Goal: Communication & Community: Answer question/provide support

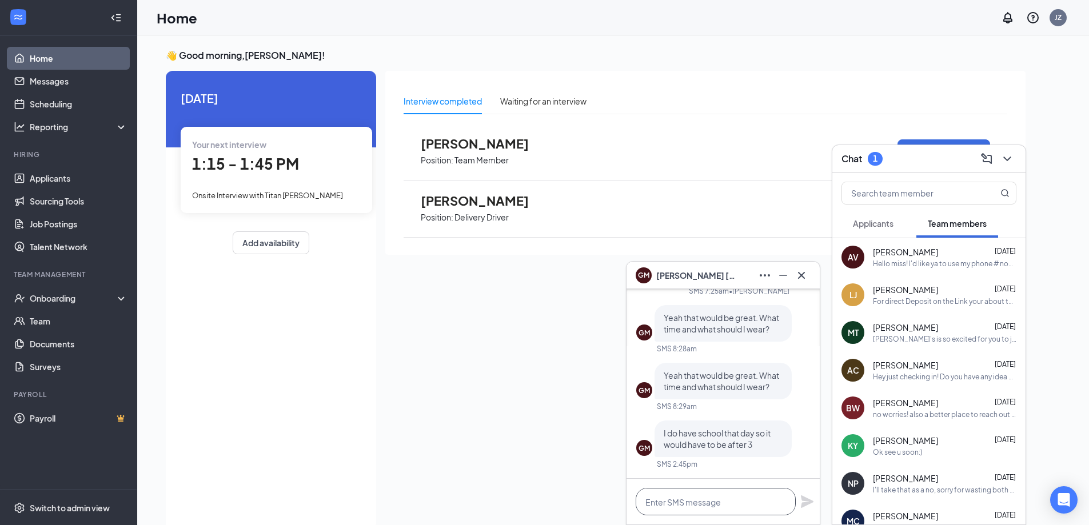
click at [779, 509] on textarea at bounding box center [716, 501] width 160 height 27
type textarea "n"
click at [715, 503] on textarea "No worries boss, Lets do 4oclock? Till" at bounding box center [716, 501] width 160 height 27
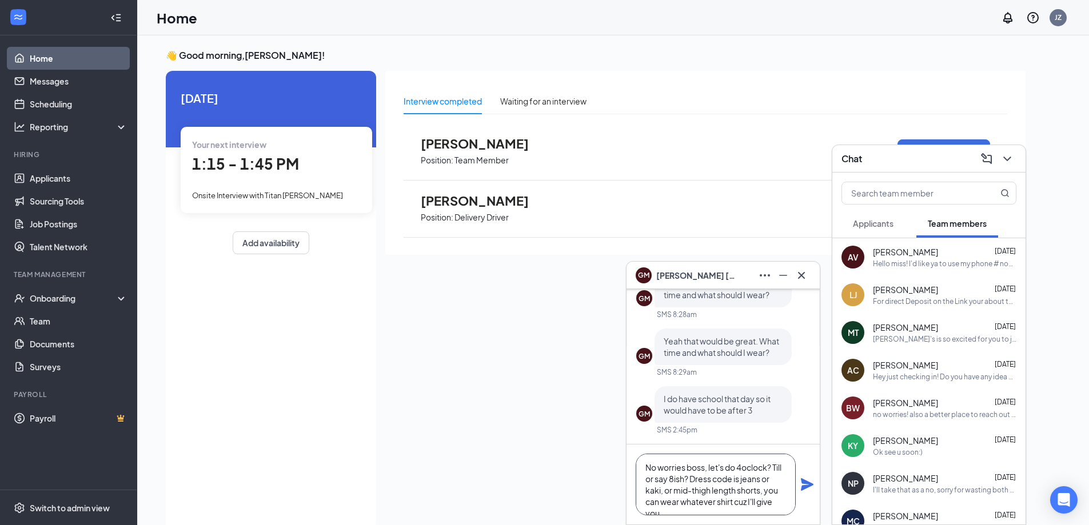
scroll to position [12, 0]
type textarea "No worries boss, let's do 4oclock? Till or say 8ish? Dress code is jeans or kak…"
click at [808, 483] on icon "Plane" at bounding box center [807, 485] width 13 height 13
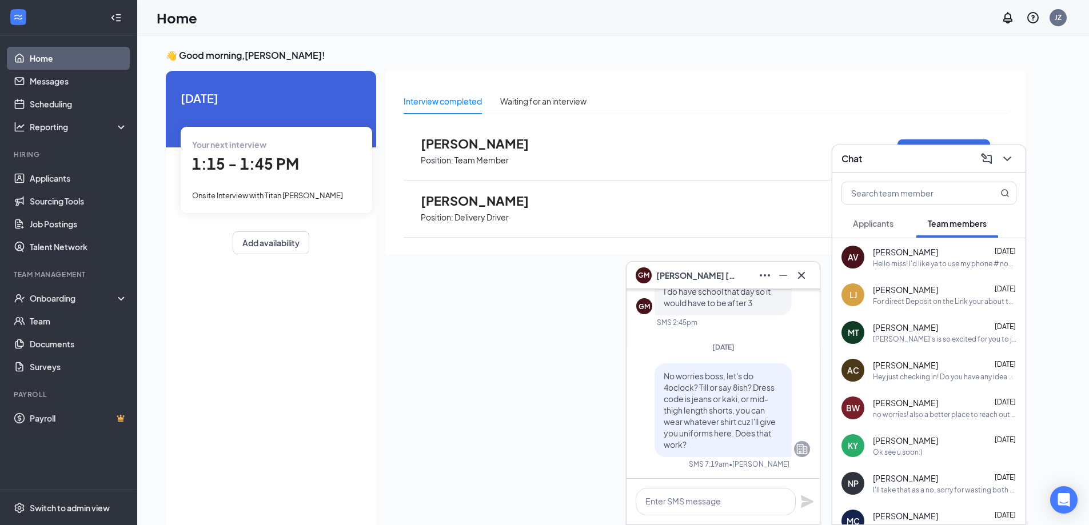
scroll to position [0, 0]
click at [784, 277] on icon "Minimize" at bounding box center [783, 276] width 14 height 14
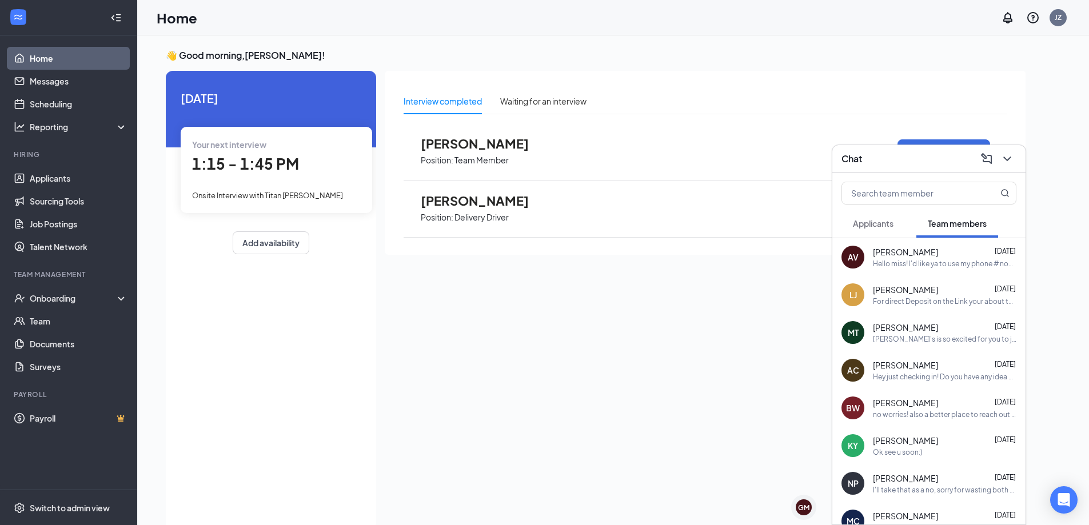
click at [887, 226] on span "Applicants" at bounding box center [873, 223] width 41 height 10
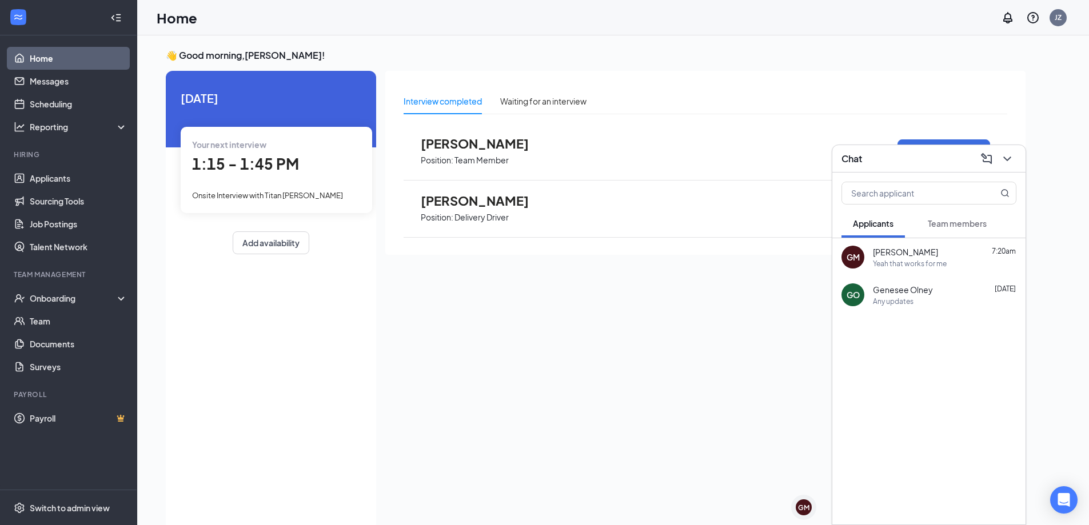
click at [895, 261] on div "Yeah that works for me" at bounding box center [910, 264] width 74 height 10
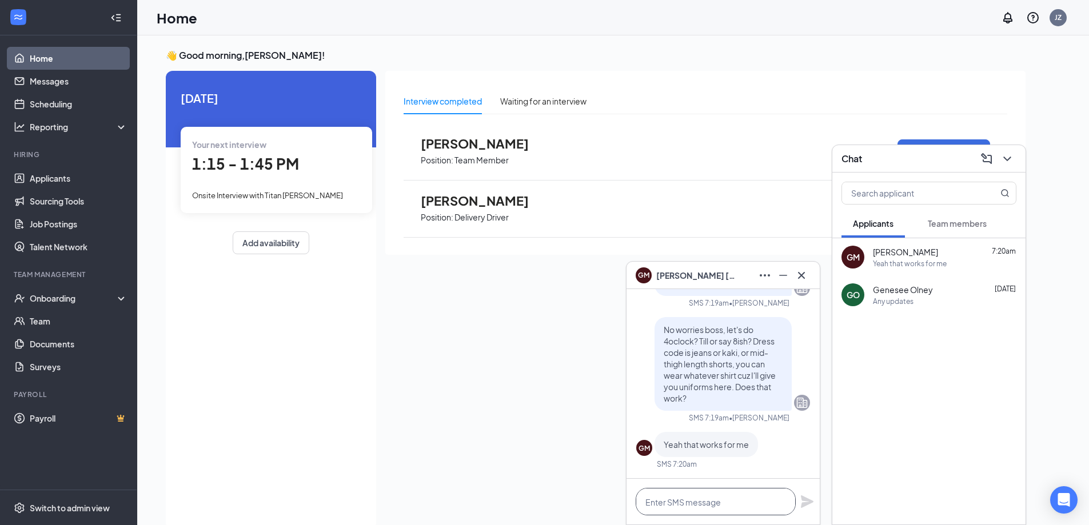
click at [723, 508] on textarea at bounding box center [716, 501] width 160 height 27
type textarea "A"
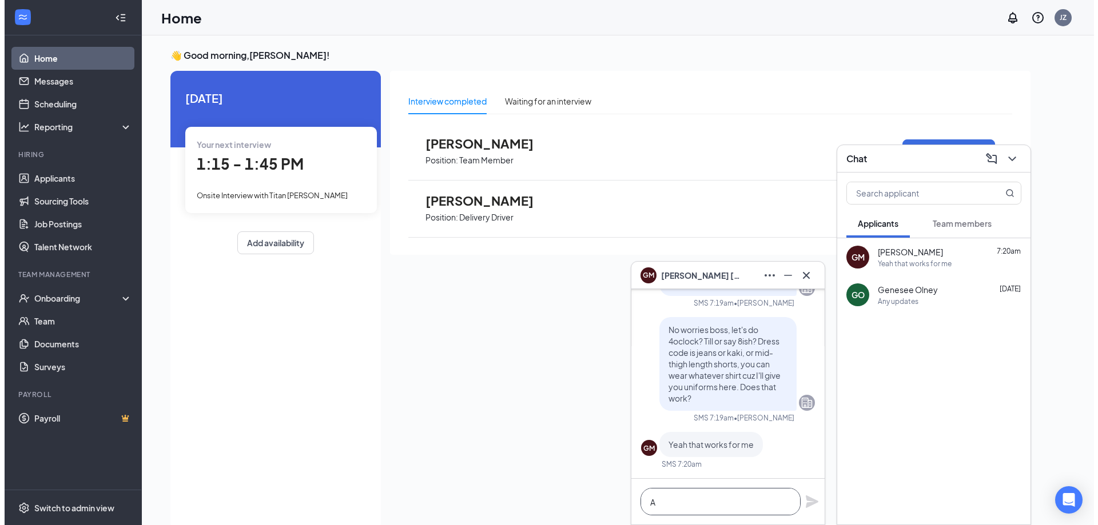
scroll to position [1, 0]
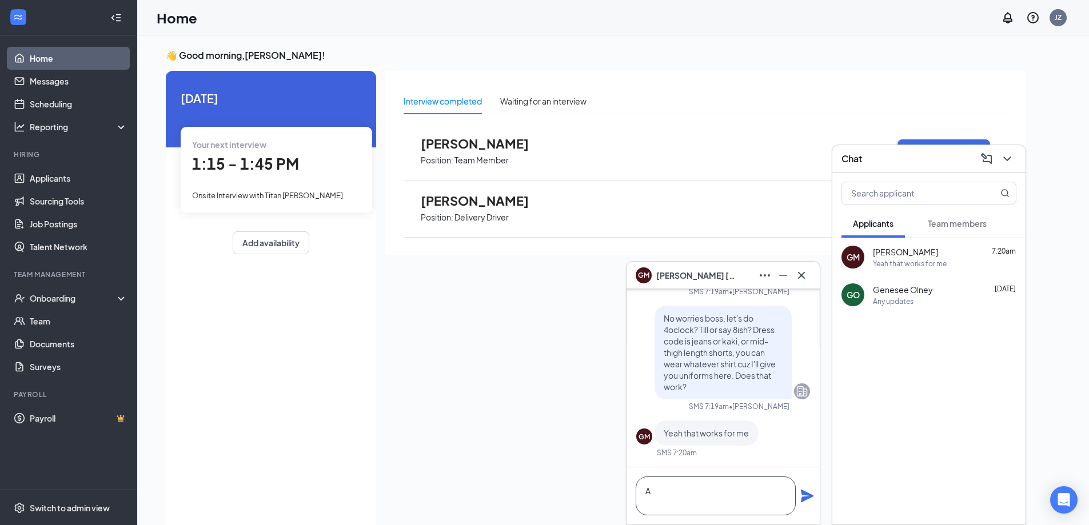
click at [663, 507] on textarea "A" at bounding box center [716, 496] width 160 height 39
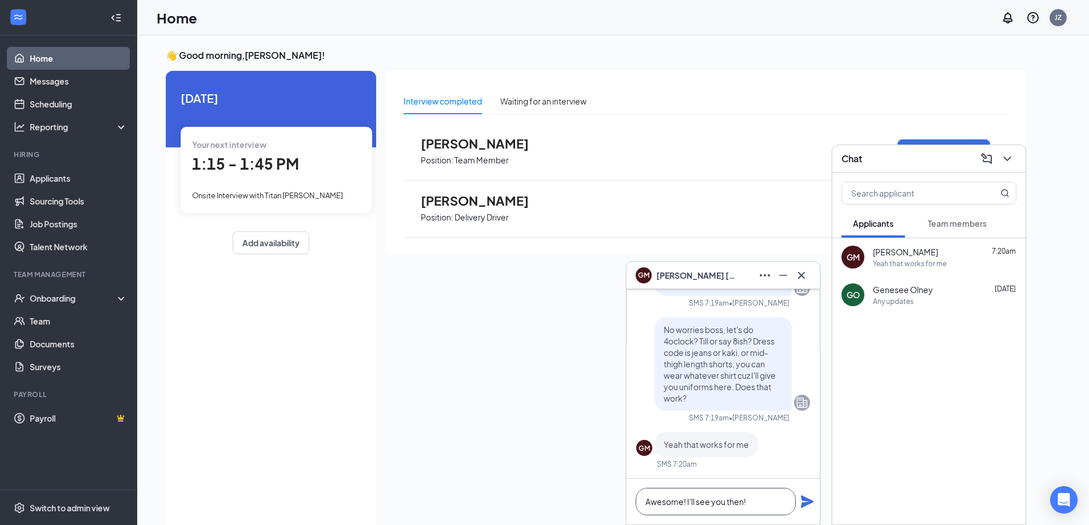
type textarea "Awesome! I'll see you then!"
click at [810, 504] on icon "Plane" at bounding box center [807, 502] width 13 height 13
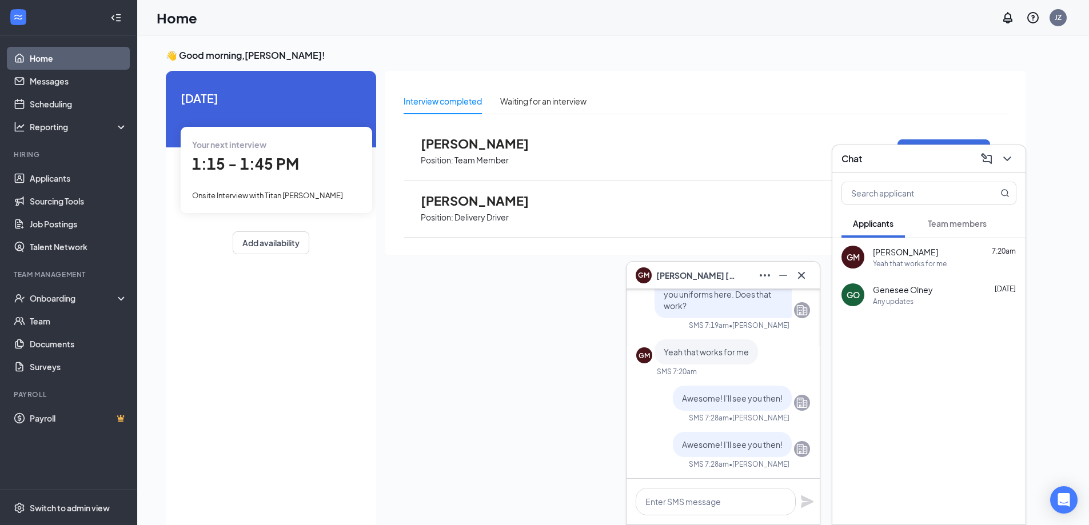
click at [379, 352] on div "[DATE] Your next interview 1:15 - 1:45 PM Onsite Interview with Titan [PERSON_N…" at bounding box center [596, 300] width 860 height 459
click at [935, 305] on div "Any updates" at bounding box center [945, 302] width 144 height 10
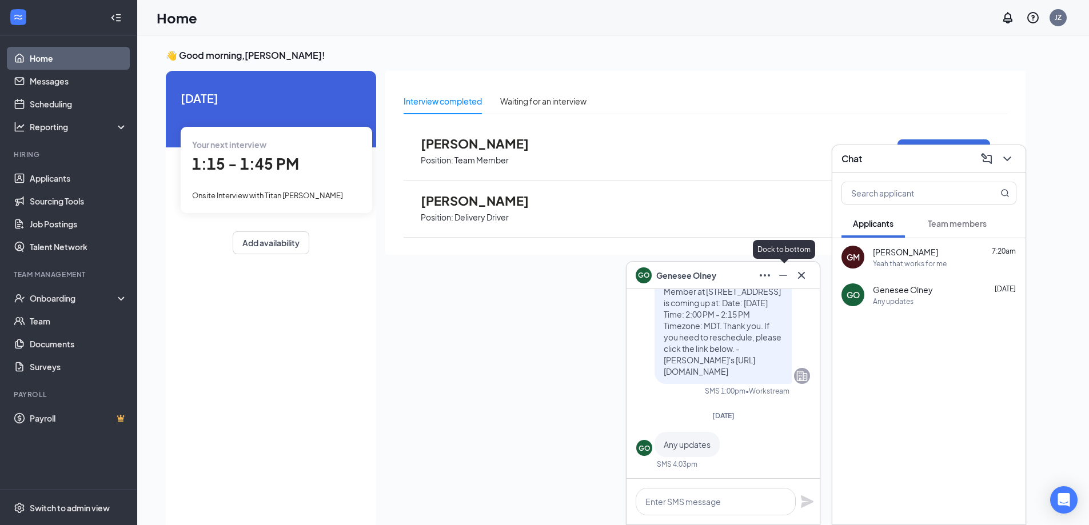
click at [779, 276] on icon "Minimize" at bounding box center [783, 276] width 14 height 14
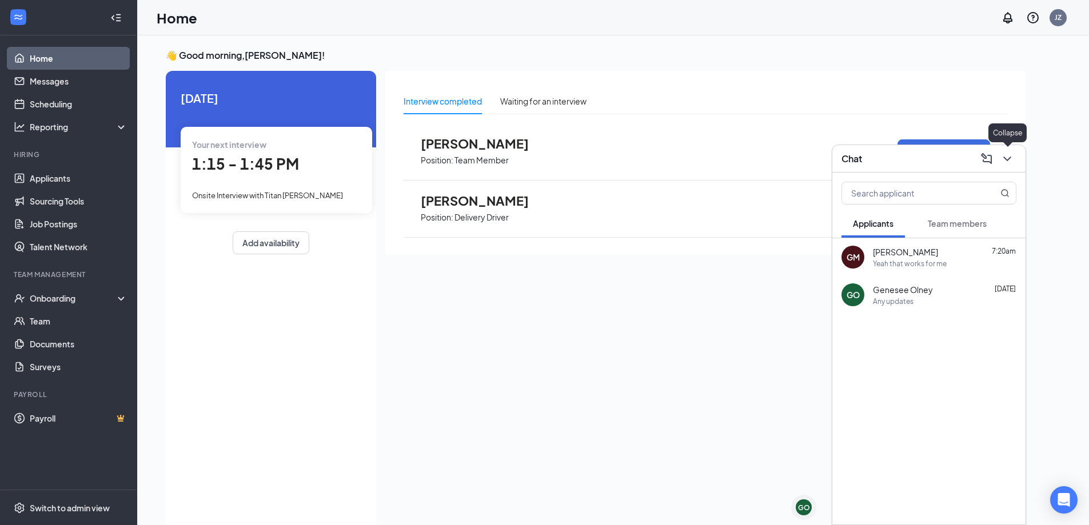
click at [1004, 160] on icon "ChevronDown" at bounding box center [1008, 159] width 14 height 14
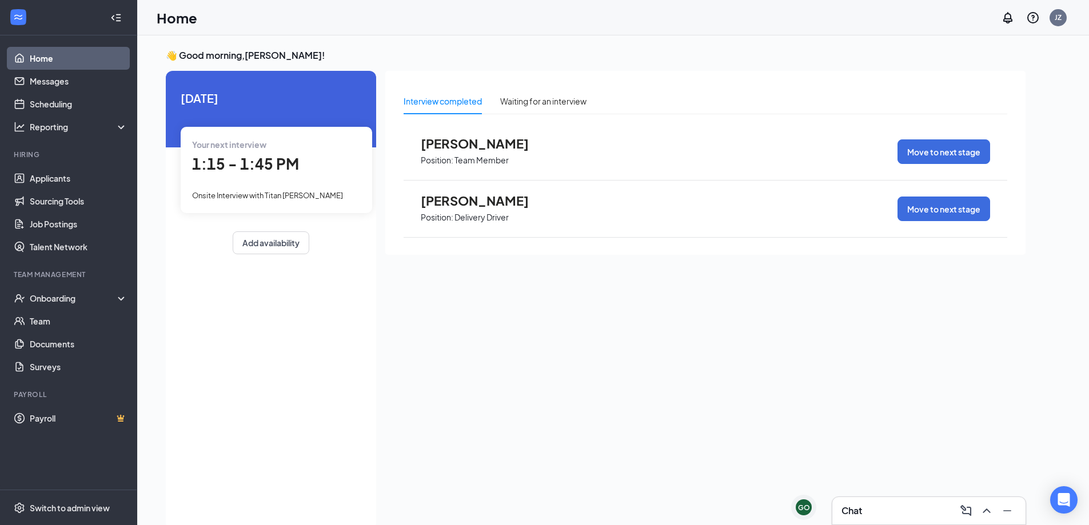
click at [486, 143] on span "[PERSON_NAME]" at bounding box center [484, 143] width 126 height 15
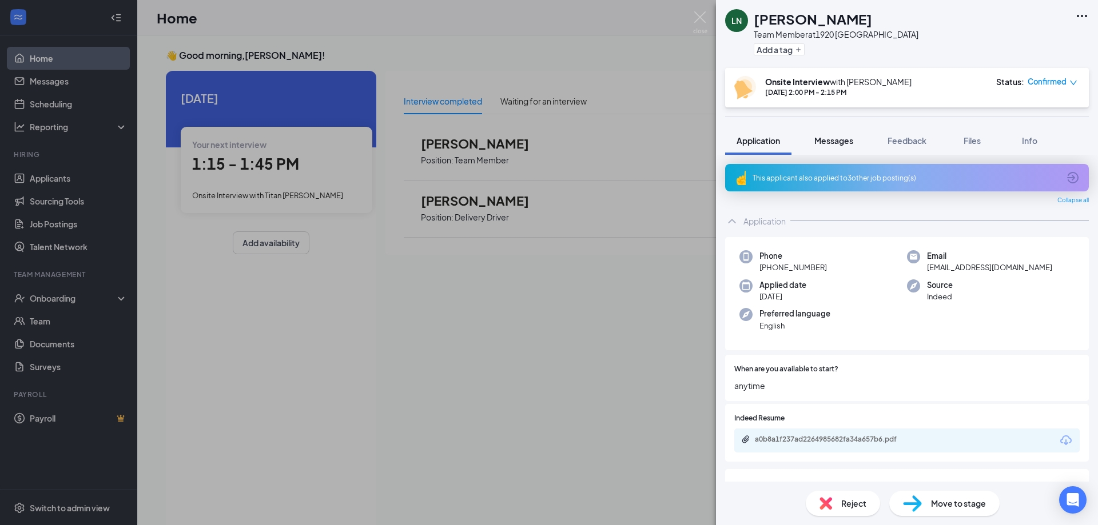
click at [828, 142] on span "Messages" at bounding box center [833, 141] width 39 height 10
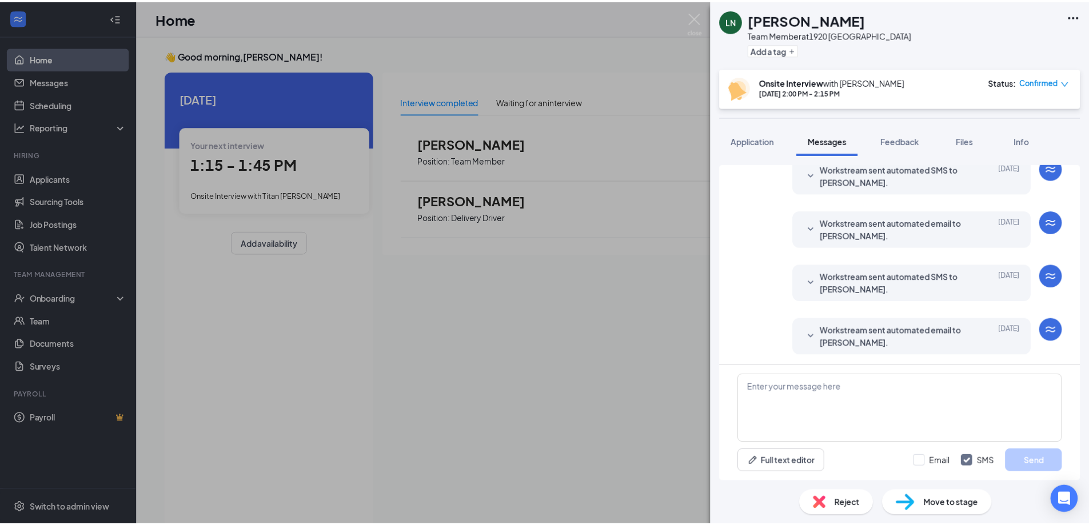
scroll to position [353, 0]
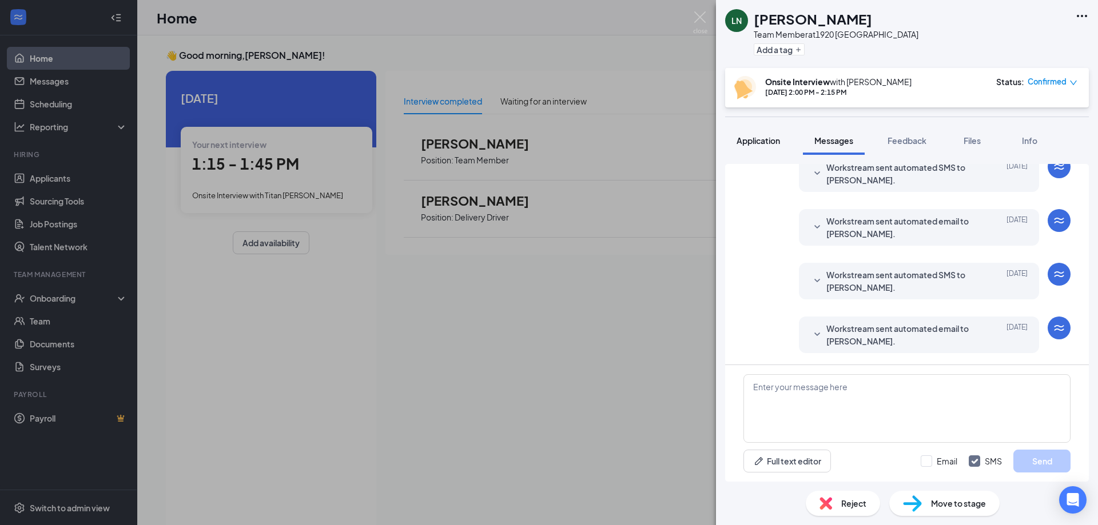
click at [767, 137] on span "Application" at bounding box center [757, 141] width 43 height 10
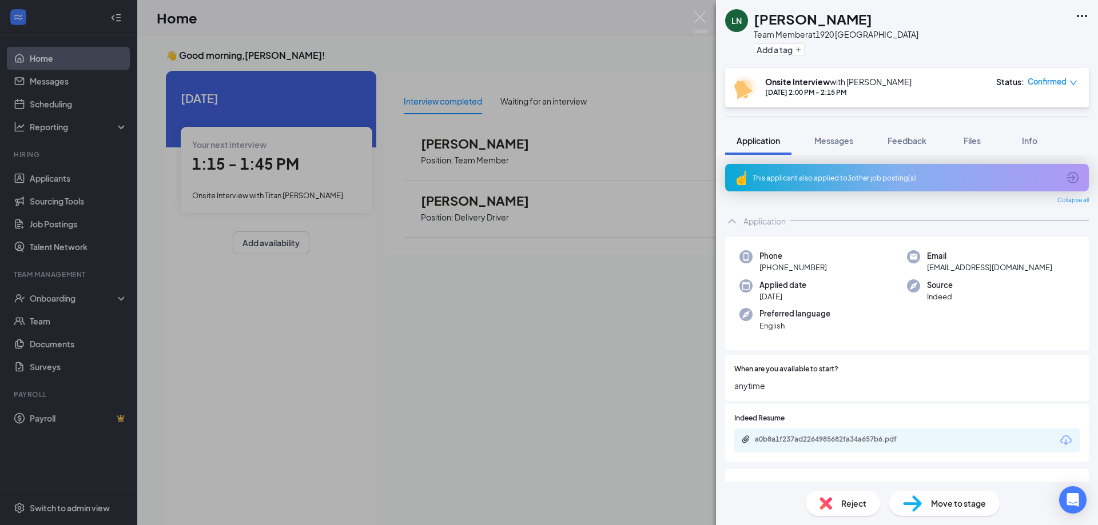
click at [789, 173] on div "This applicant also applied to 3 other job posting(s)" at bounding box center [905, 178] width 306 height 10
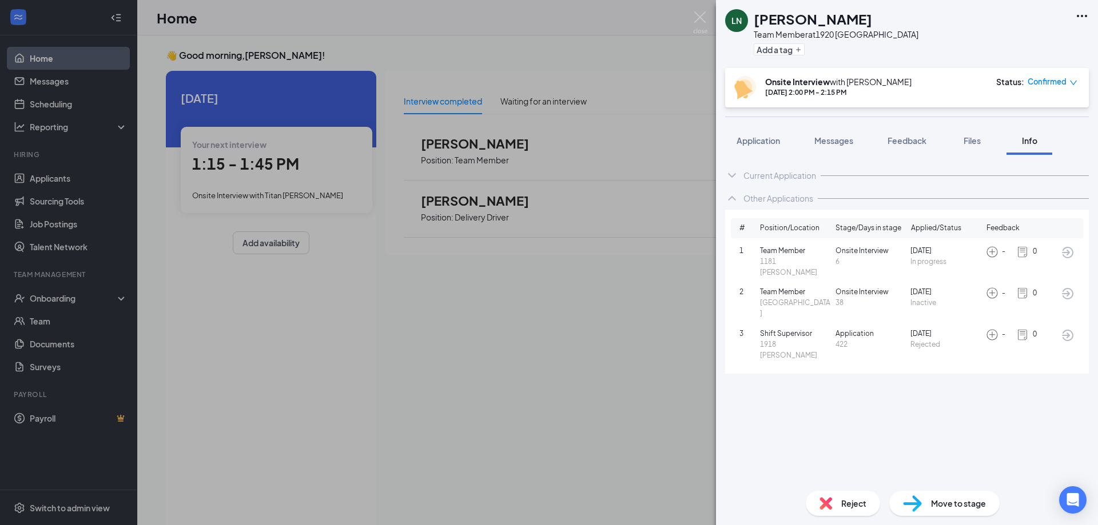
click at [850, 501] on span "Reject" at bounding box center [853, 503] width 25 height 13
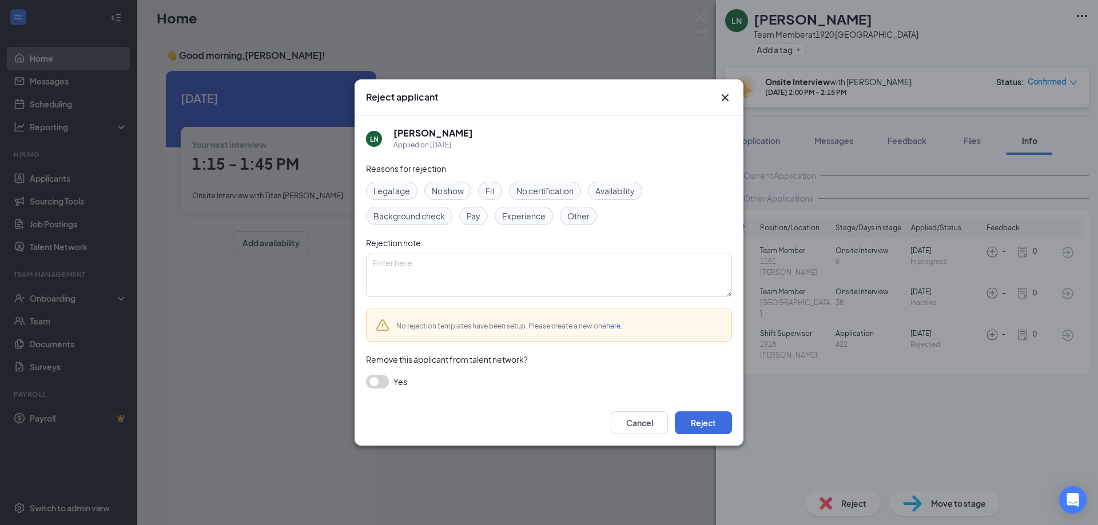
click at [548, 189] on span "No certification" at bounding box center [544, 191] width 57 height 13
click at [465, 186] on div "No show" at bounding box center [447, 191] width 47 height 18
click at [709, 423] on button "Reject" at bounding box center [703, 423] width 57 height 23
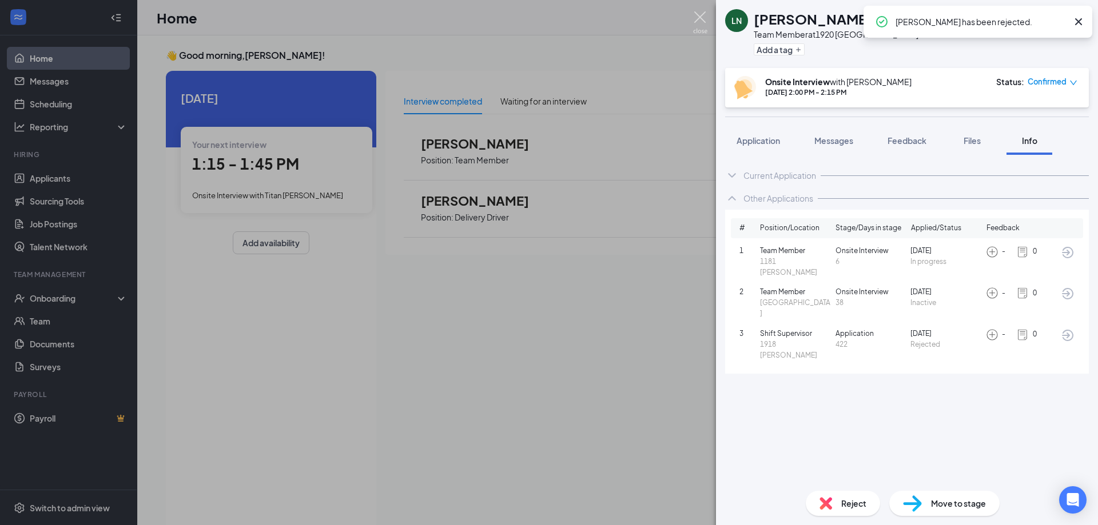
click at [698, 17] on img at bounding box center [700, 22] width 14 height 22
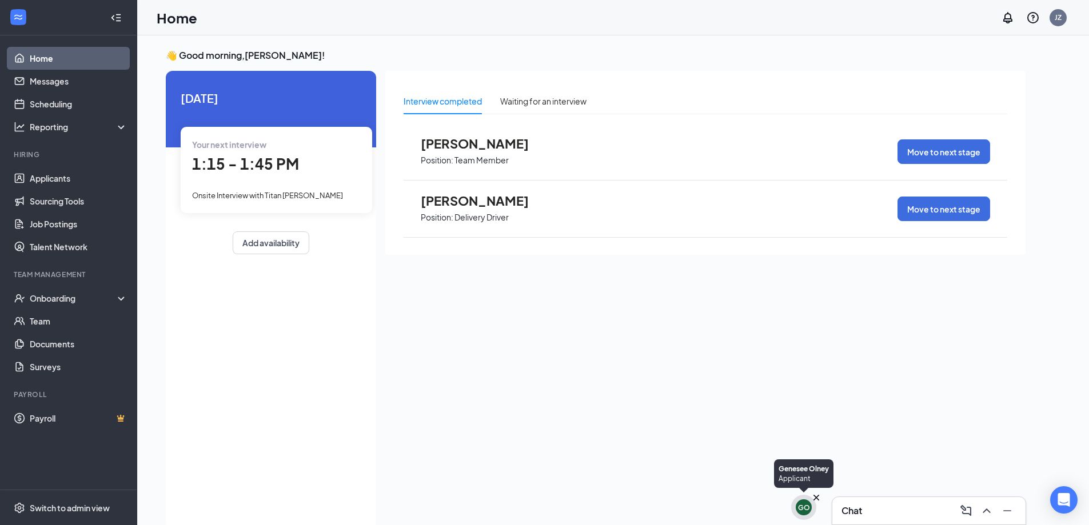
click at [806, 515] on div "GO" at bounding box center [804, 508] width 16 height 16
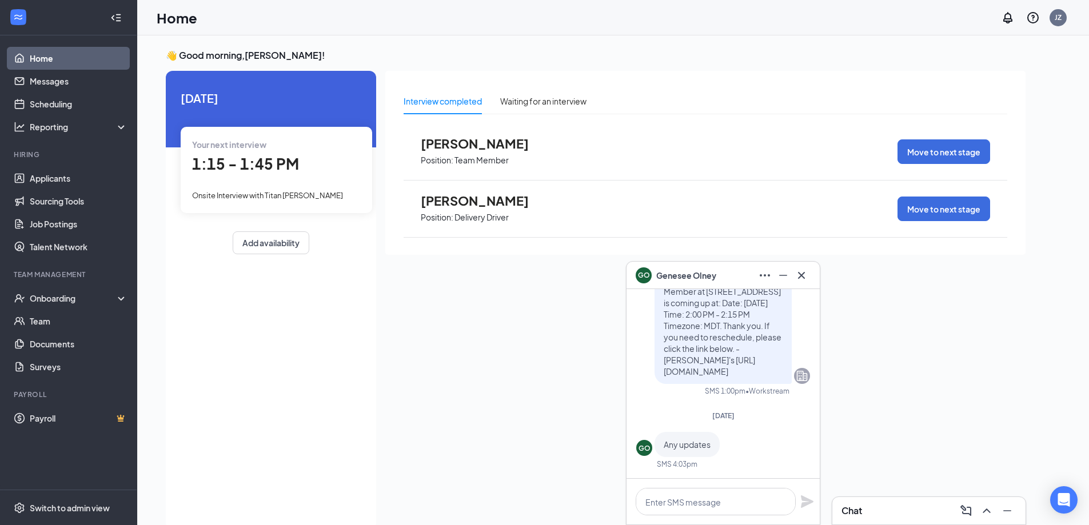
drag, startPoint x: 806, startPoint y: 515, endPoint x: 486, endPoint y: 413, distance: 336.0
click at [486, 413] on div "Interview completed Waiting for an interview [PERSON_NAME] Position: Team Membe…" at bounding box center [705, 297] width 640 height 452
click at [801, 280] on icon "Cross" at bounding box center [802, 276] width 14 height 14
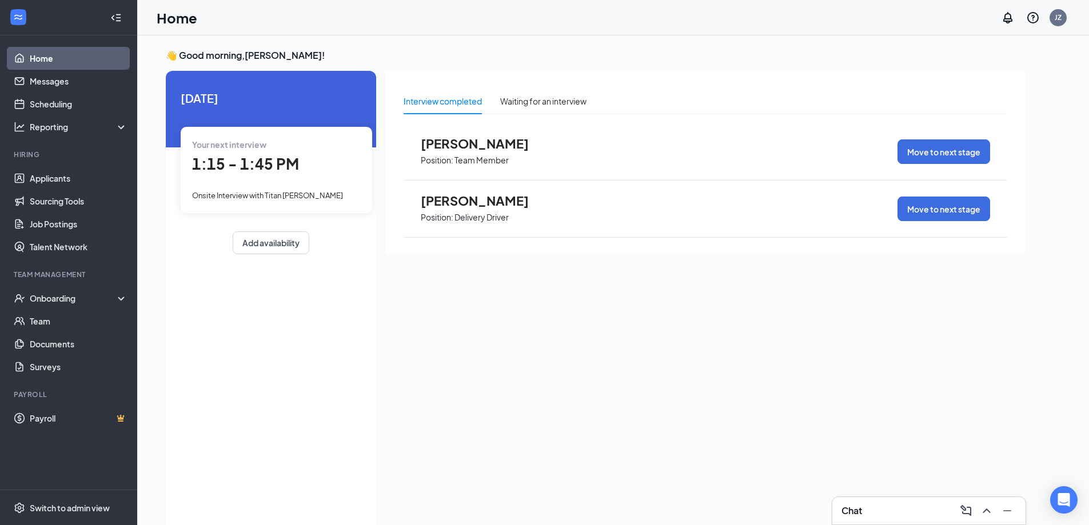
click at [893, 515] on div "Chat" at bounding box center [929, 511] width 175 height 18
